Goal: Task Accomplishment & Management: Use online tool/utility

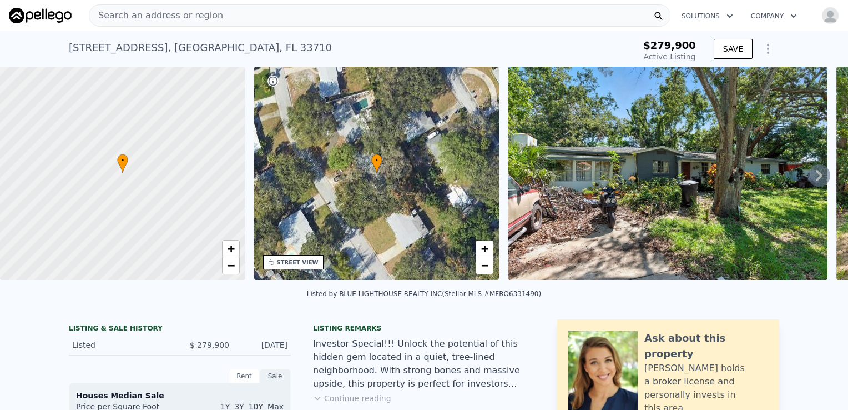
click at [204, 19] on span "Search an address or region" at bounding box center [156, 15] width 134 height 13
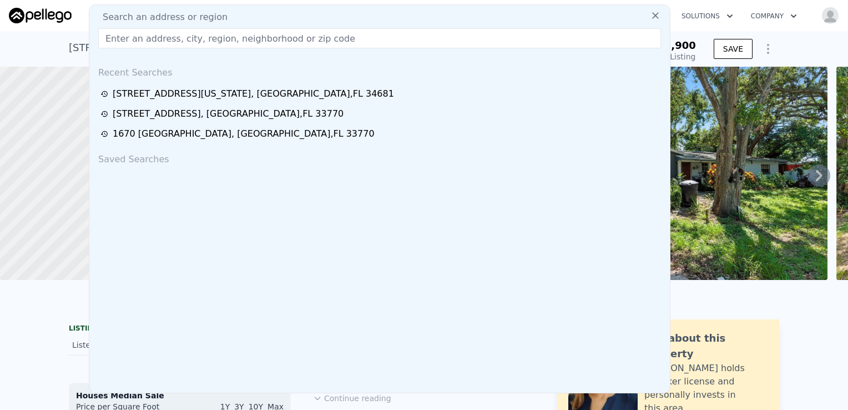
click at [780, 41] on div "[STREET_ADDRESS] Active at $279,900 $279,900 Active Listing SAVE" at bounding box center [424, 49] width 848 height 36
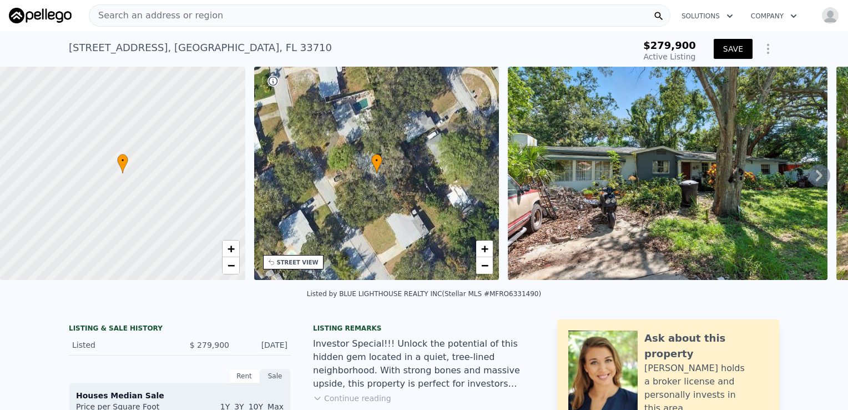
click at [736, 47] on button "SAVE" at bounding box center [733, 49] width 39 height 20
click at [180, 14] on span "Search an address or region" at bounding box center [156, 15] width 134 height 13
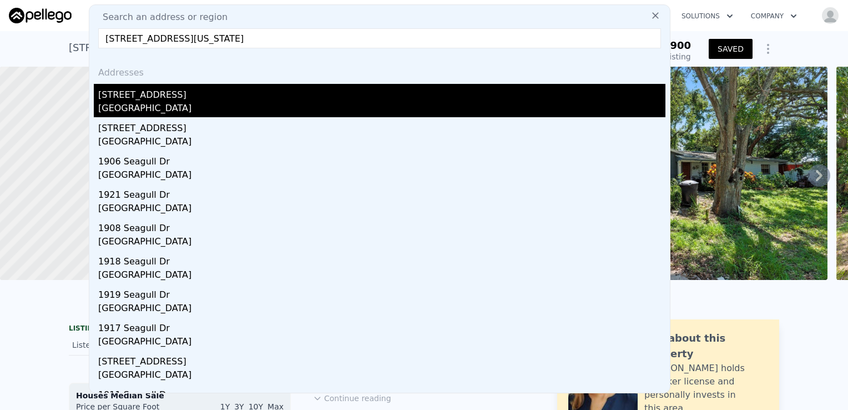
type input "[STREET_ADDRESS][US_STATE]"
click at [197, 103] on div "[GEOGRAPHIC_DATA]" at bounding box center [381, 110] width 567 height 16
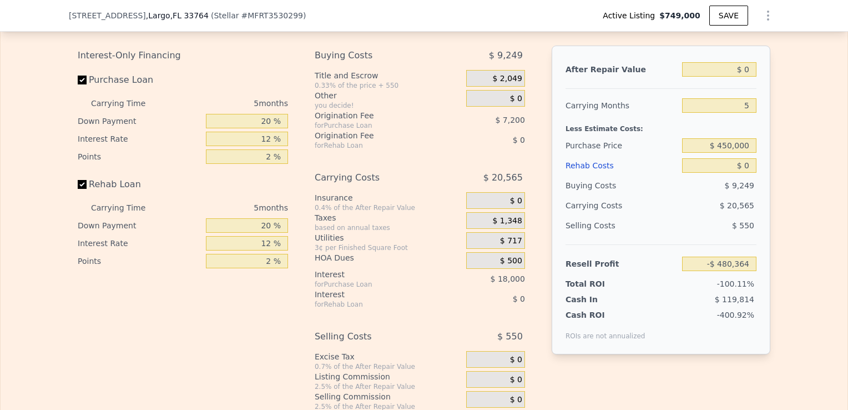
scroll to position [1772, 0]
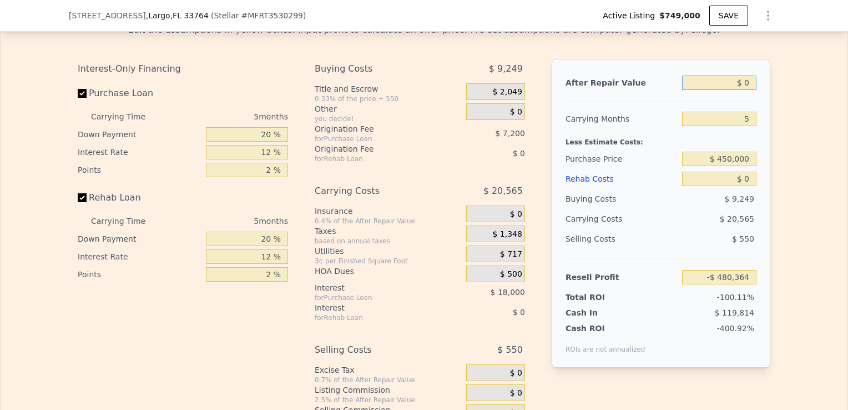
click at [743, 90] on input "$ 0" at bounding box center [719, 83] width 74 height 14
click at [745, 90] on input "$ 0" at bounding box center [719, 83] width 74 height 14
type input "$ 6"
type input "-$ 480,358"
type input "$ 65"
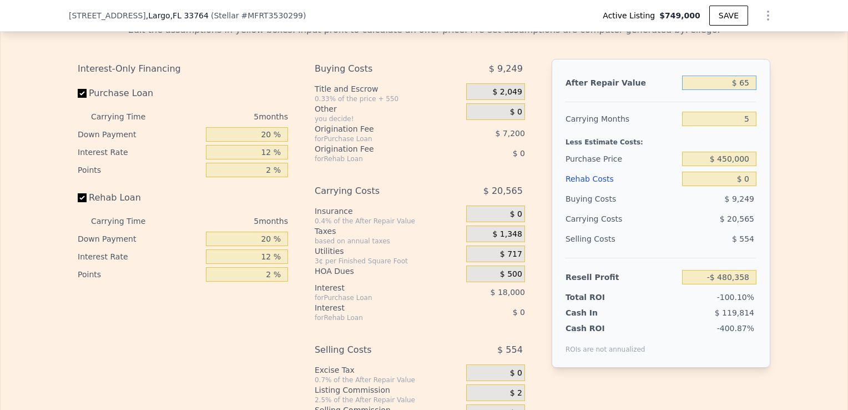
type input "-$ 480,303"
type input "$ 650"
type input "-$ 479,754"
type input "$ 6,500"
type input "-$ 474,269"
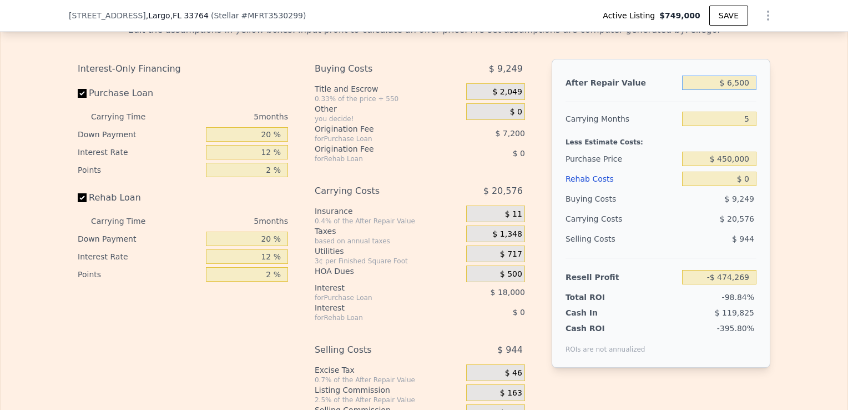
type input "$ 65,000"
type input "-$ 419,393"
type input "$ 650,000"
type input "$ 129,338"
type input "$ 650,000"
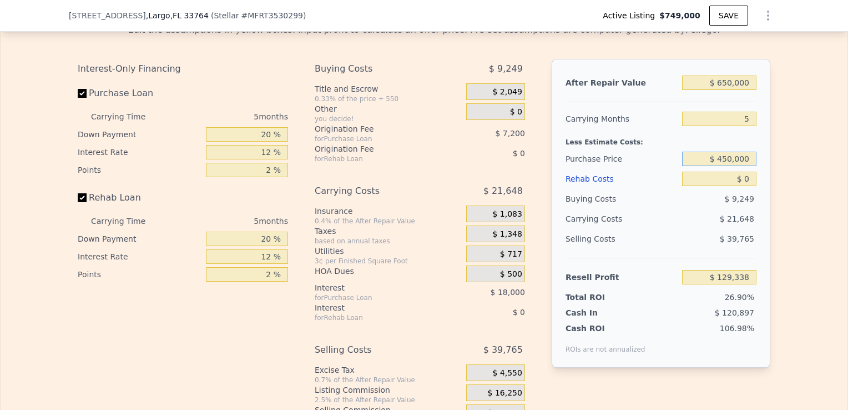
drag, startPoint x: 746, startPoint y: 174, endPoint x: 722, endPoint y: 175, distance: 24.5
click at [722, 166] on input "$ 450,000" at bounding box center [719, 159] width 74 height 14
type input "$ 400,000"
type input "$ 182,305"
click at [751, 186] on input "$ 0" at bounding box center [719, 179] width 74 height 14
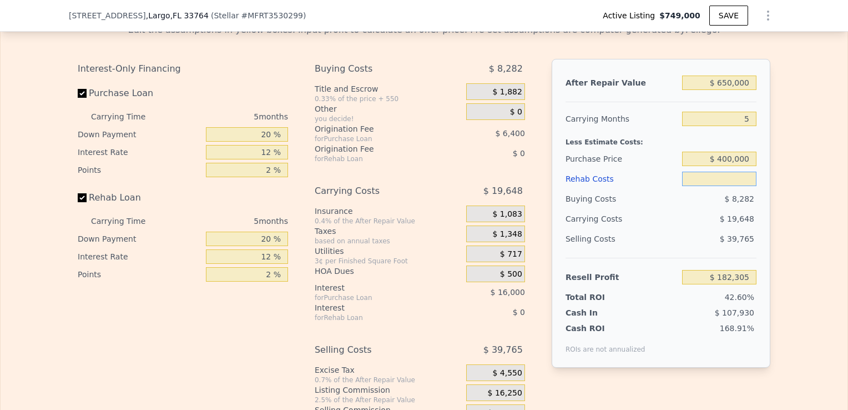
type input "$ 1"
type input "$ 182,304"
type input "$ 10"
type input "$ 182,295"
type input "$ 100"
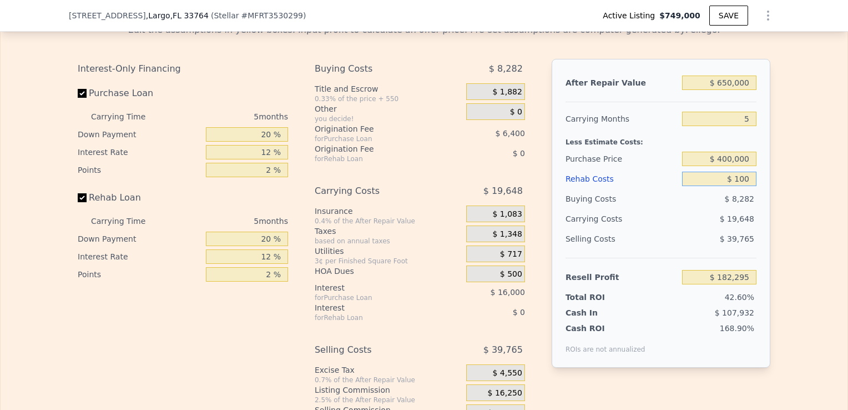
type input "$ 182,198"
type input "$ 1,000"
type input "$ 181,249"
type input "$ 10,000"
type input "$ 171,745"
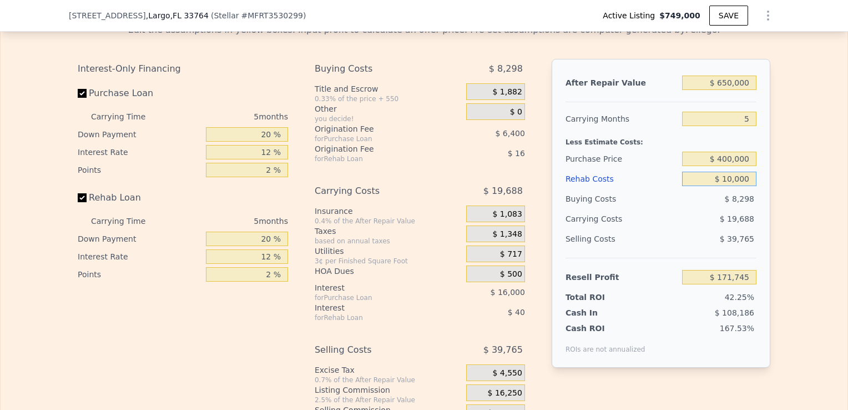
type input "$ 100,000"
type input "$ 76,705"
type input "$ 100,000"
click at [726, 244] on div "$ 39,765" at bounding box center [719, 239] width 75 height 20
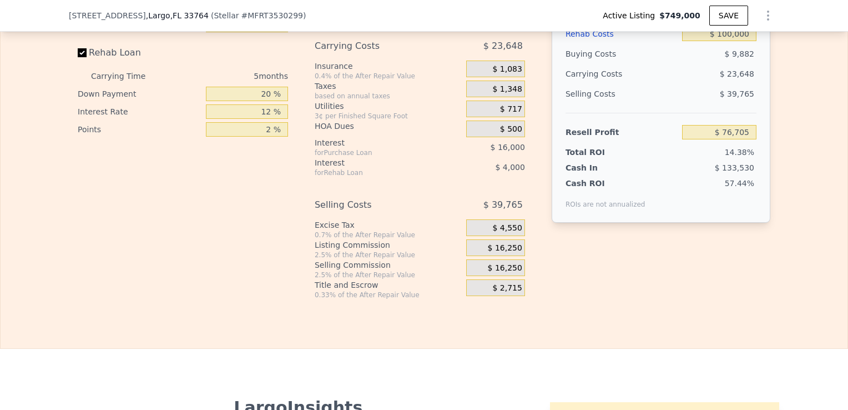
scroll to position [1939, 0]
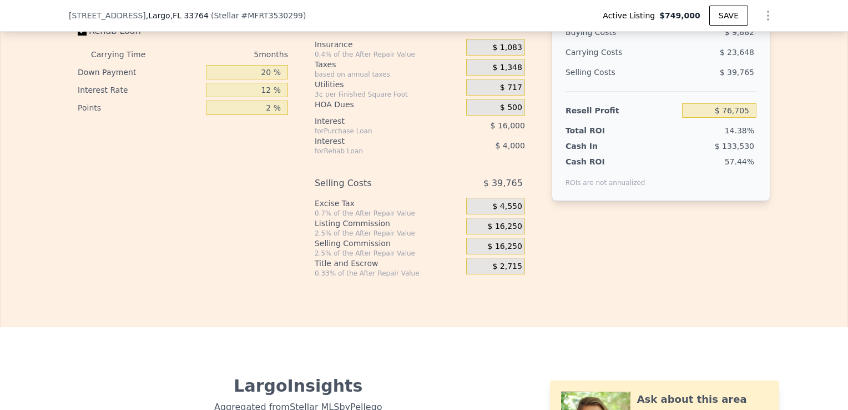
click at [501, 232] on span "$ 16,250" at bounding box center [505, 227] width 34 height 10
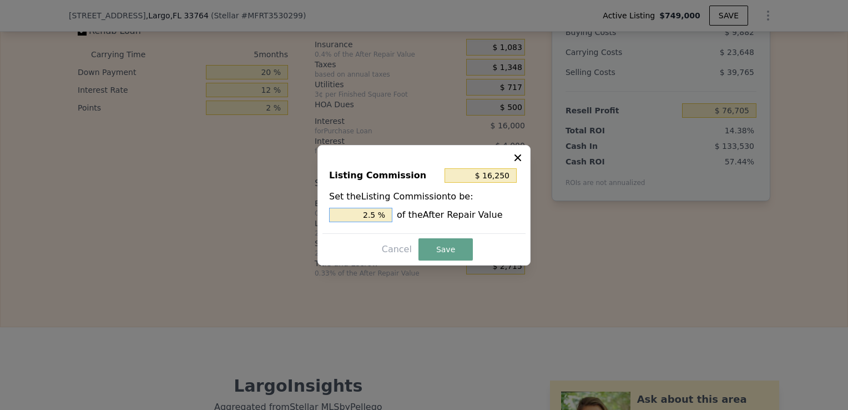
drag, startPoint x: 364, startPoint y: 213, endPoint x: 381, endPoint y: 213, distance: 16.7
click at [381, 213] on input "2.5 %" at bounding box center [360, 215] width 63 height 14
type input "$ 0"
type input "0 %"
click at [429, 249] on button "Save" at bounding box center [446, 249] width 54 height 22
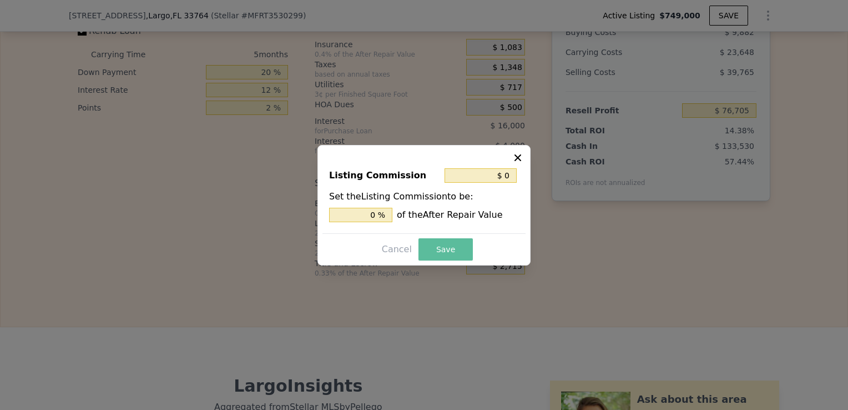
type input "$ 92,955"
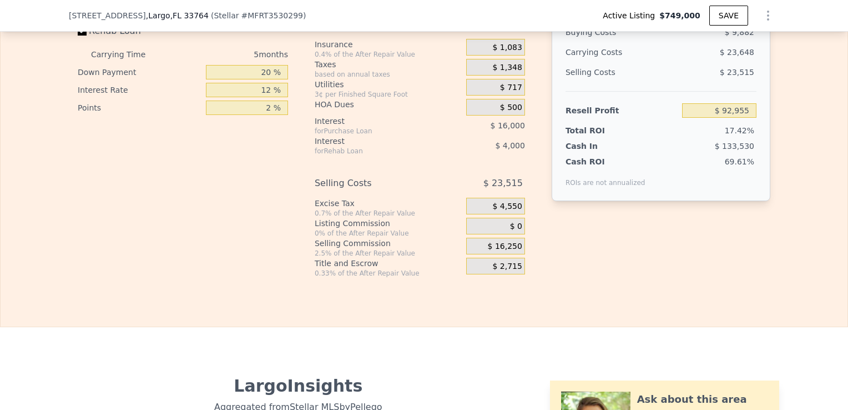
click at [516, 252] on span "$ 16,250" at bounding box center [505, 247] width 34 height 10
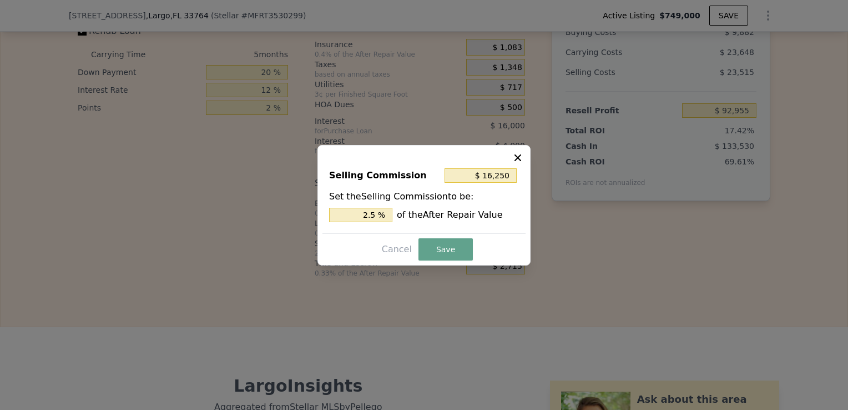
click at [519, 159] on icon at bounding box center [518, 157] width 7 height 7
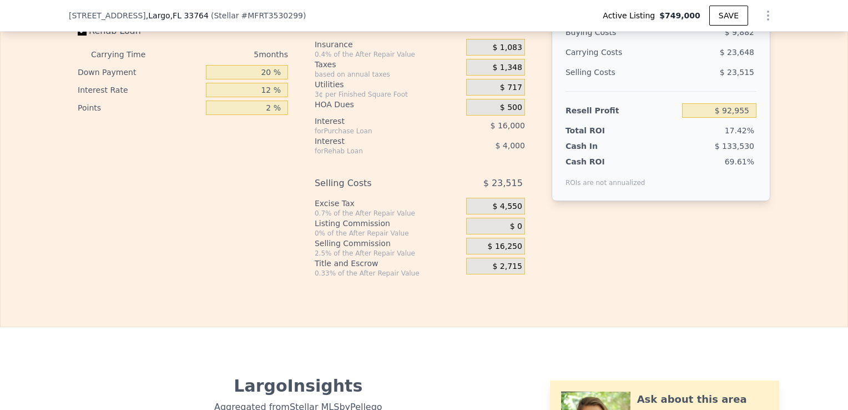
click at [506, 212] on span "$ 4,550" at bounding box center [506, 207] width 29 height 10
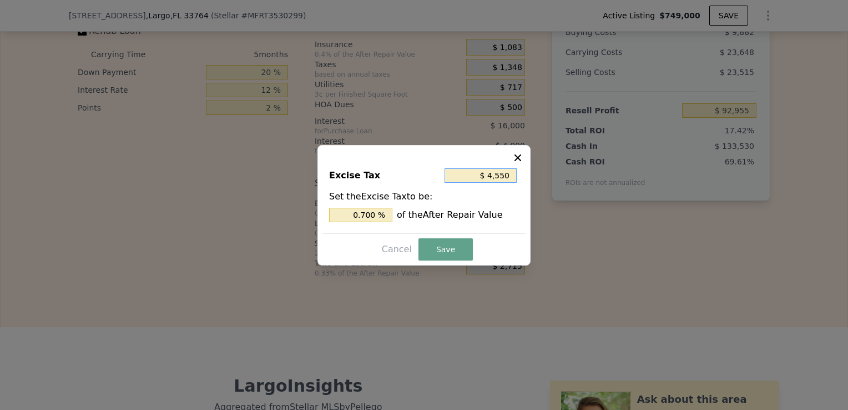
drag, startPoint x: 475, startPoint y: 177, endPoint x: 548, endPoint y: 177, distance: 72.7
click at [548, 177] on div "​ Excise Tax $ 4,550 Set the Excise Tax to be: 0.700 % of the After Repair Valu…" at bounding box center [424, 205] width 848 height 410
type input "$ 0"
type input "0 %"
type input "$ 0"
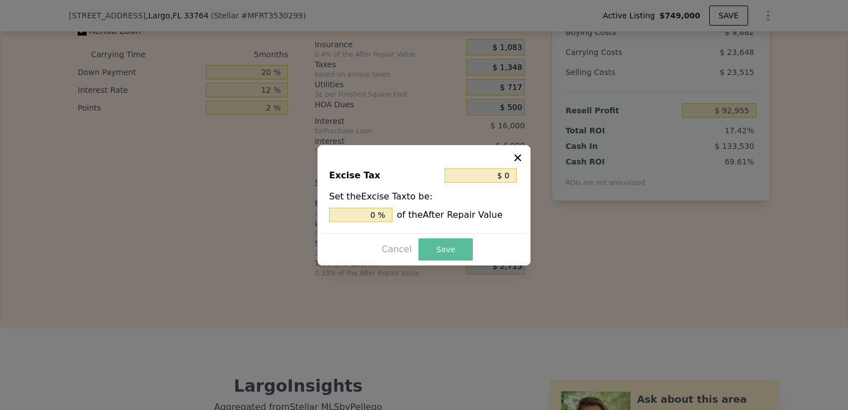
click at [443, 246] on button "Save" at bounding box center [446, 249] width 54 height 22
type input "$ 97,505"
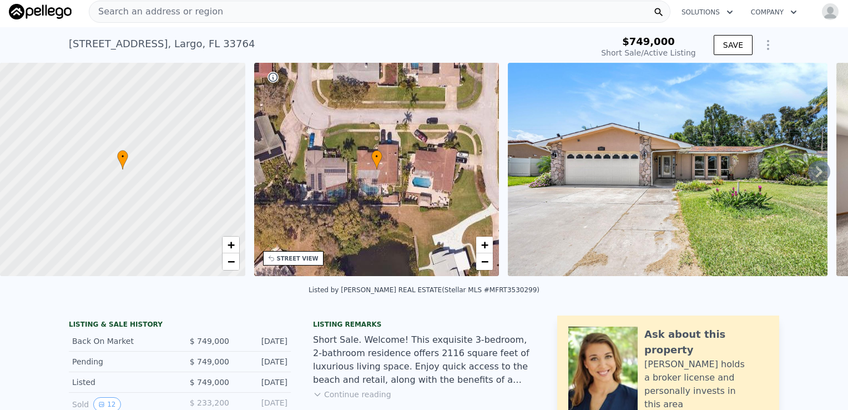
scroll to position [0, 0]
